Goal: Information Seeking & Learning: Find contact information

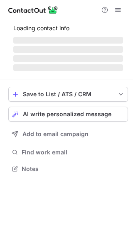
scroll to position [168, 133]
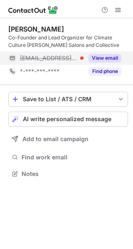
click at [109, 54] on button "View email" at bounding box center [104, 58] width 33 height 8
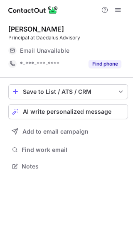
scroll to position [4, 4]
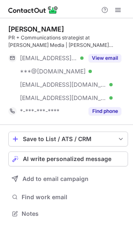
scroll to position [207, 133]
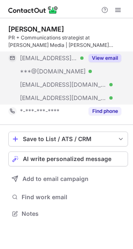
click at [111, 56] on button "View email" at bounding box center [104, 58] width 33 height 8
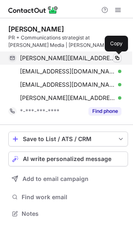
click at [116, 58] on span at bounding box center [117, 58] width 7 height 7
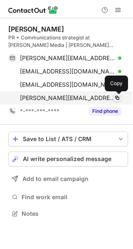
click at [115, 100] on span at bounding box center [117, 98] width 7 height 7
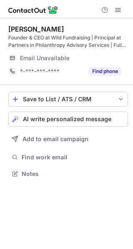
scroll to position [168, 133]
